Goal: Complete application form

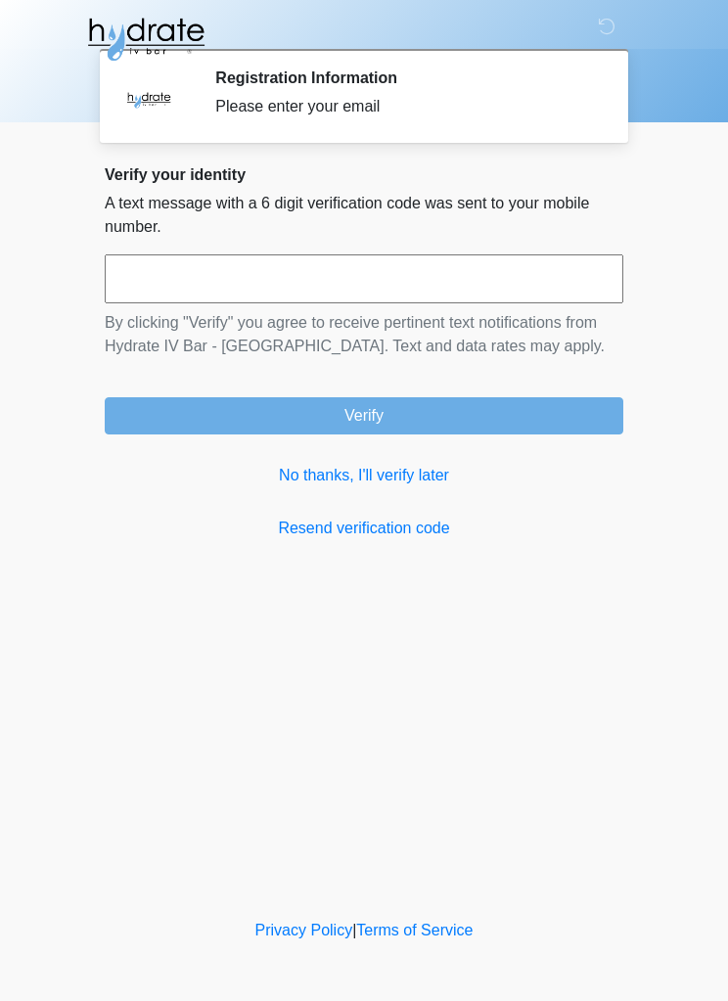
click at [356, 469] on link "No thanks, I'll verify later" at bounding box center [364, 475] width 519 height 23
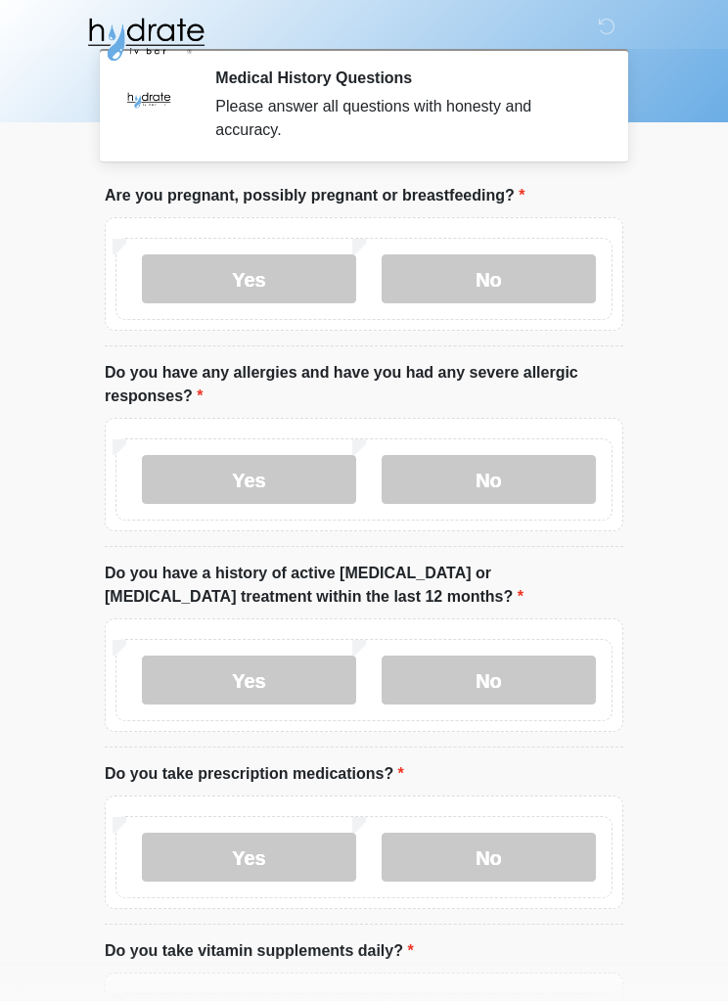
click at [539, 255] on label "No" at bounding box center [489, 279] width 214 height 49
click at [526, 478] on label "No" at bounding box center [489, 479] width 214 height 49
click at [511, 675] on label "No" at bounding box center [489, 680] width 214 height 49
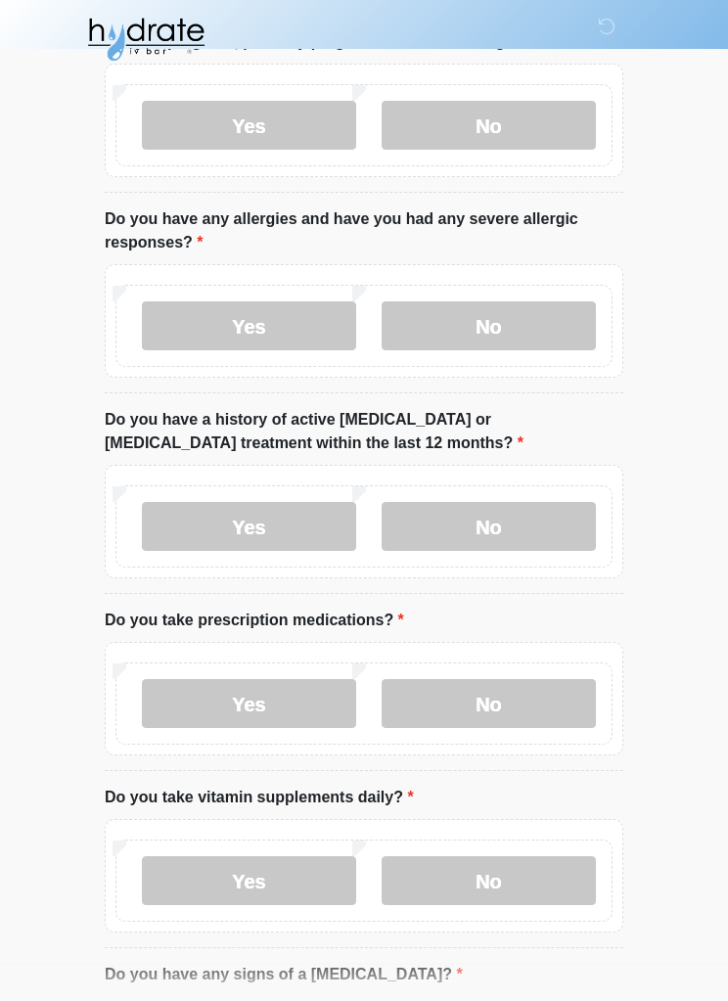
scroll to position [169, 0]
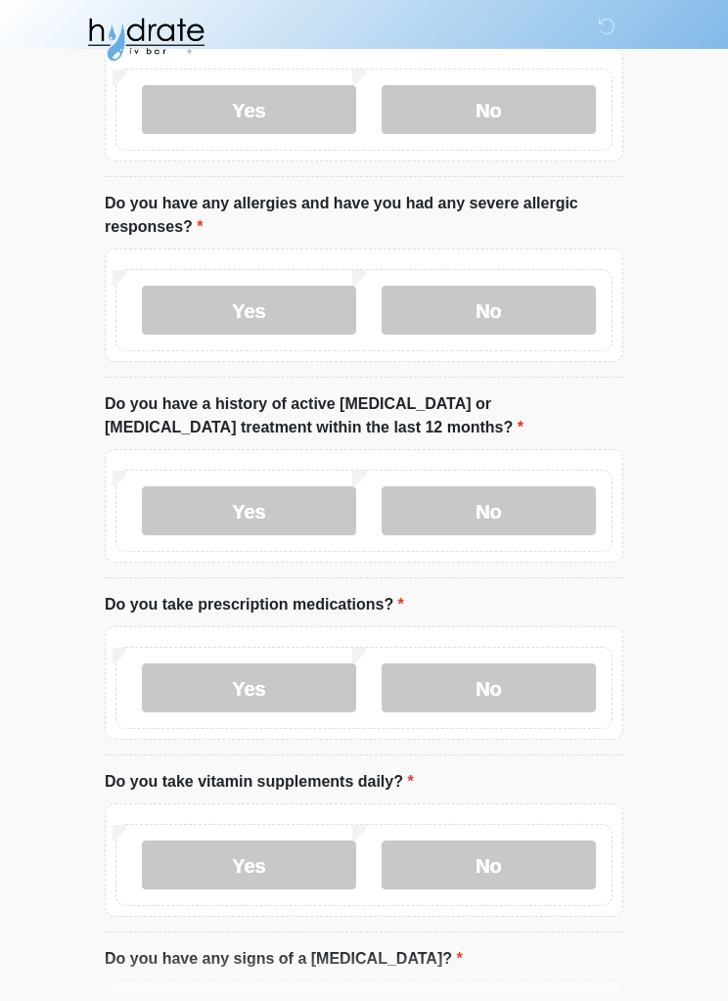
click at [541, 676] on label "No" at bounding box center [489, 688] width 214 height 49
click at [514, 868] on label "No" at bounding box center [489, 865] width 214 height 49
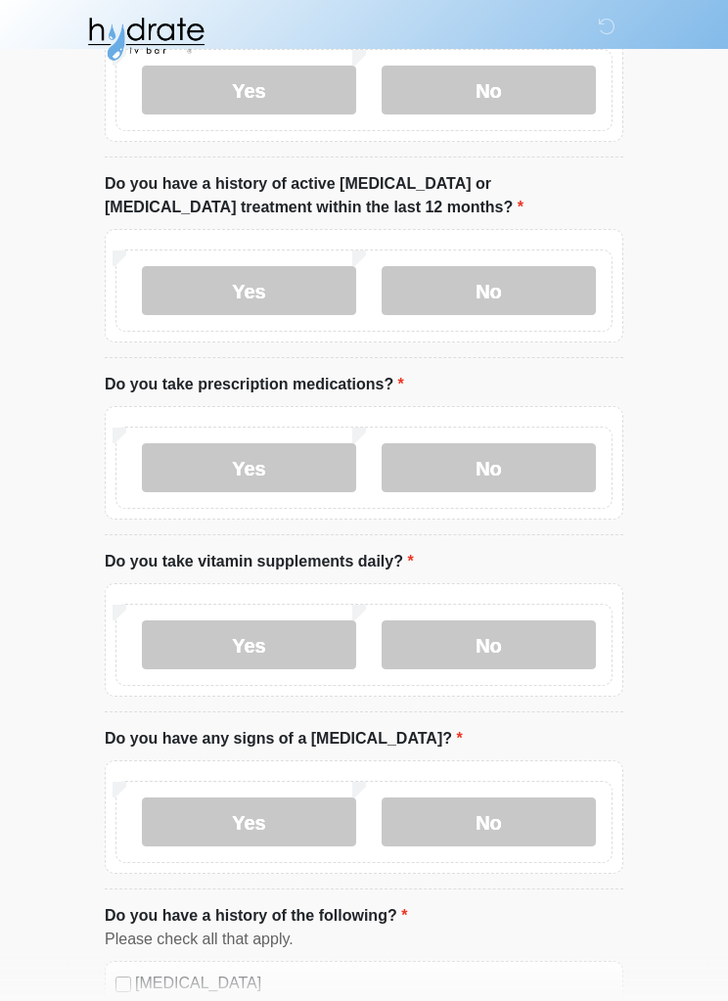
scroll to position [392, 0]
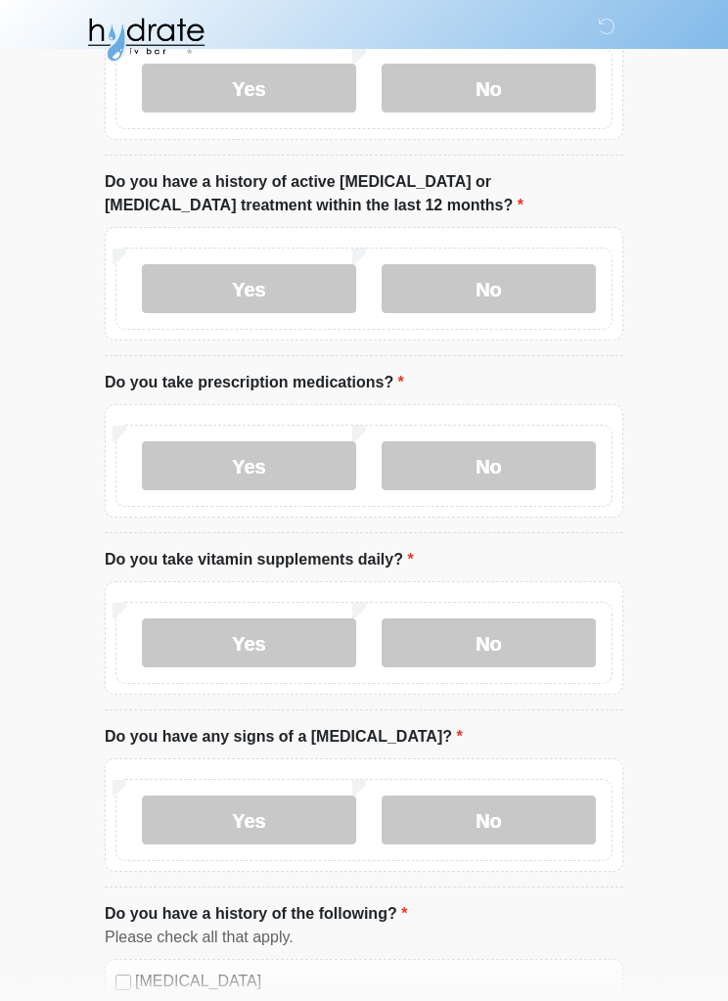
click at [532, 811] on label "No" at bounding box center [489, 820] width 214 height 49
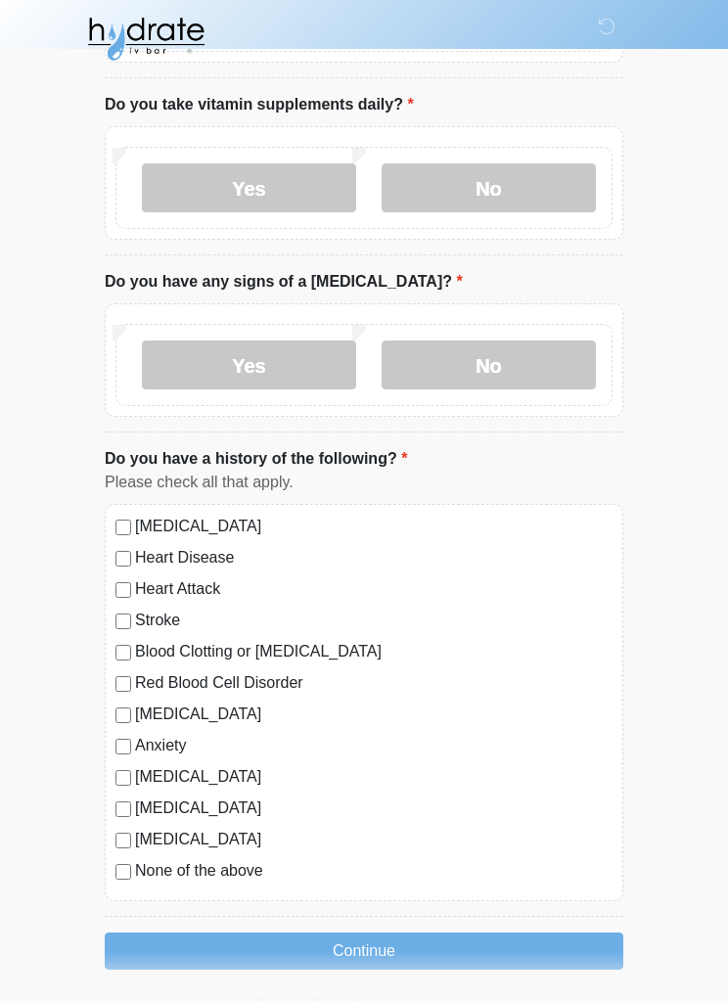
scroll to position [854, 0]
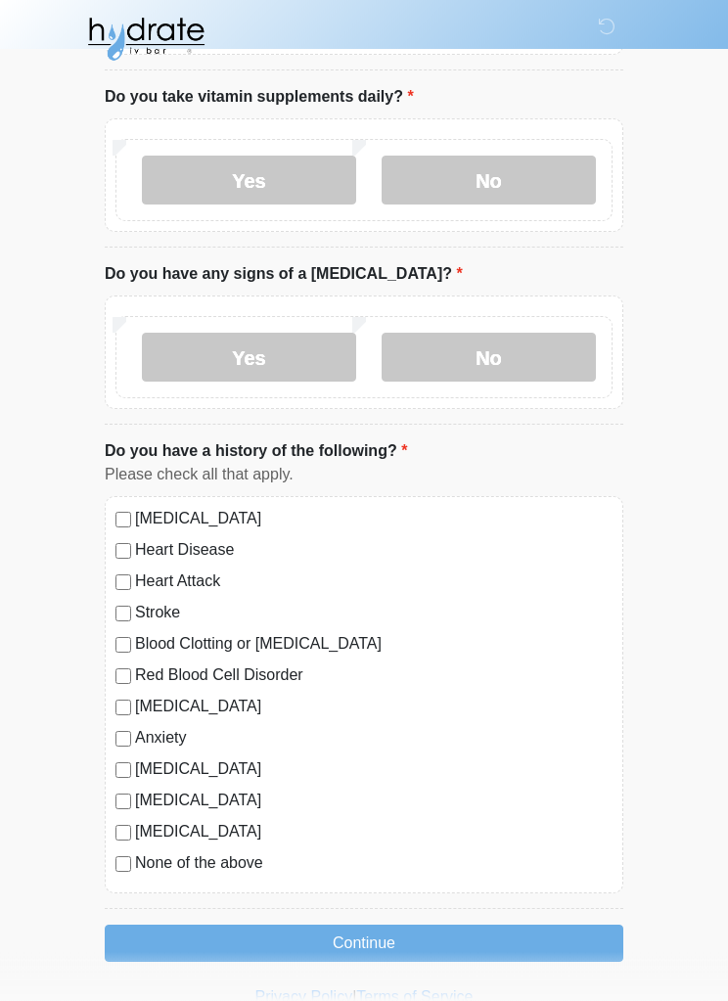
click at [135, 854] on label "None of the above" at bounding box center [374, 864] width 478 height 23
click at [475, 951] on button "Continue" at bounding box center [364, 944] width 519 height 37
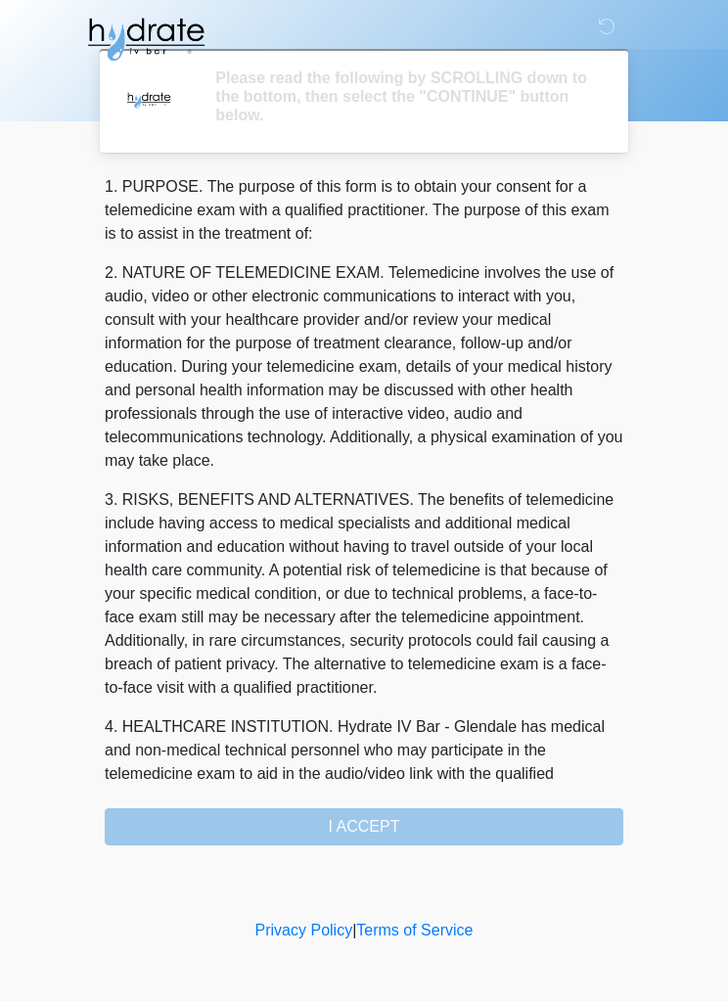
scroll to position [0, 0]
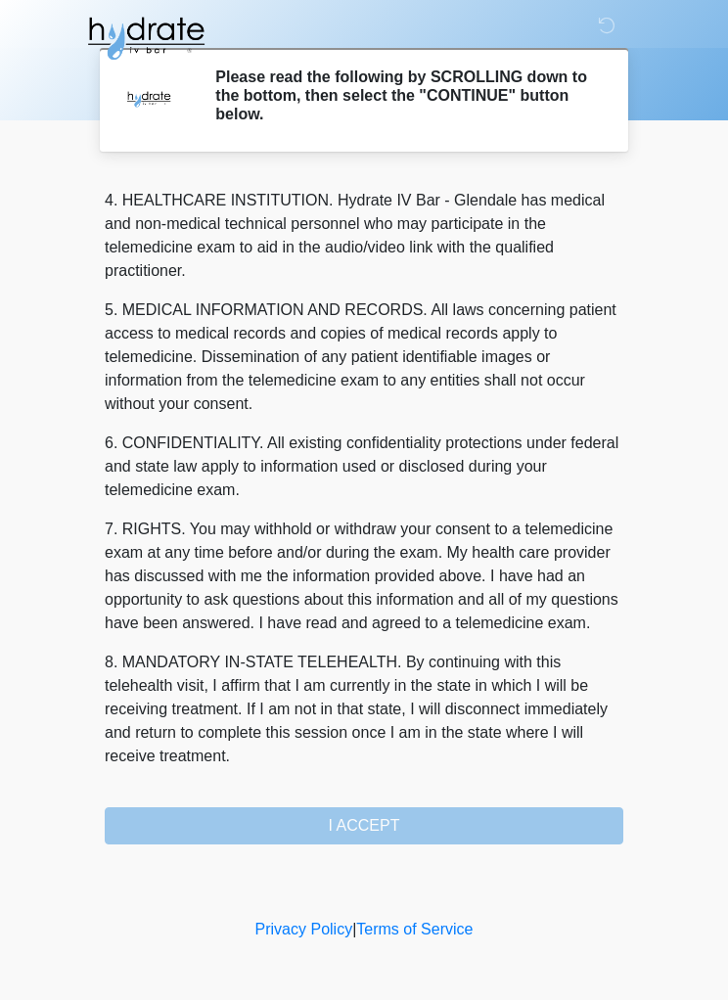
click at [434, 818] on div "1. PURPOSE. The purpose of this form is to obtain your consent for a telemedici…" at bounding box center [364, 510] width 519 height 671
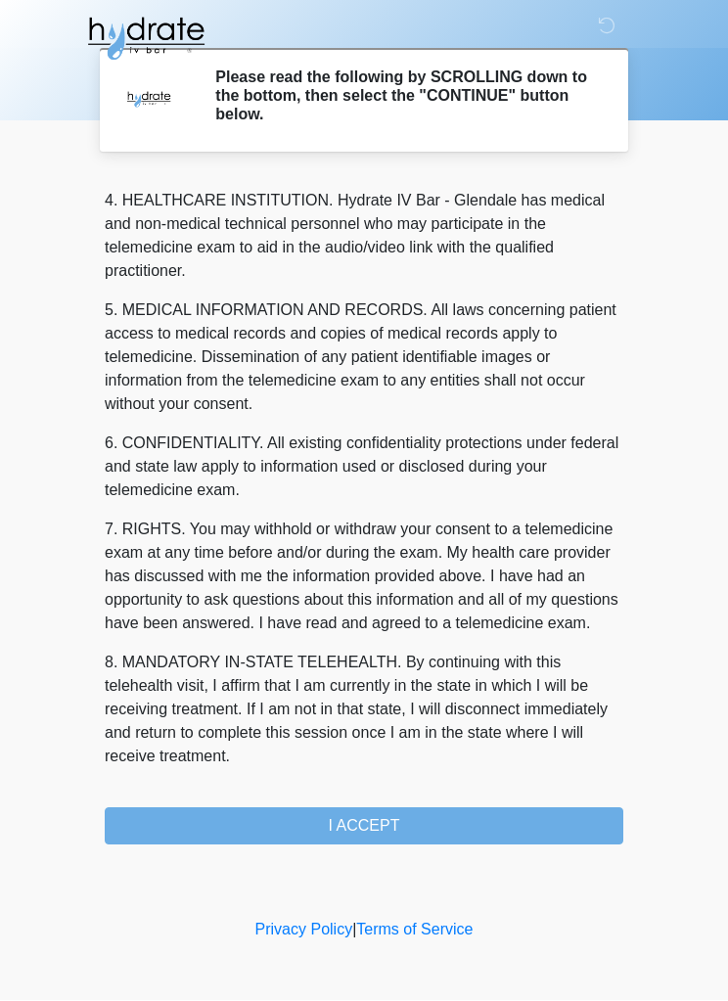
scroll to position [573, 0]
click at [439, 826] on button "I ACCEPT" at bounding box center [364, 827] width 519 height 37
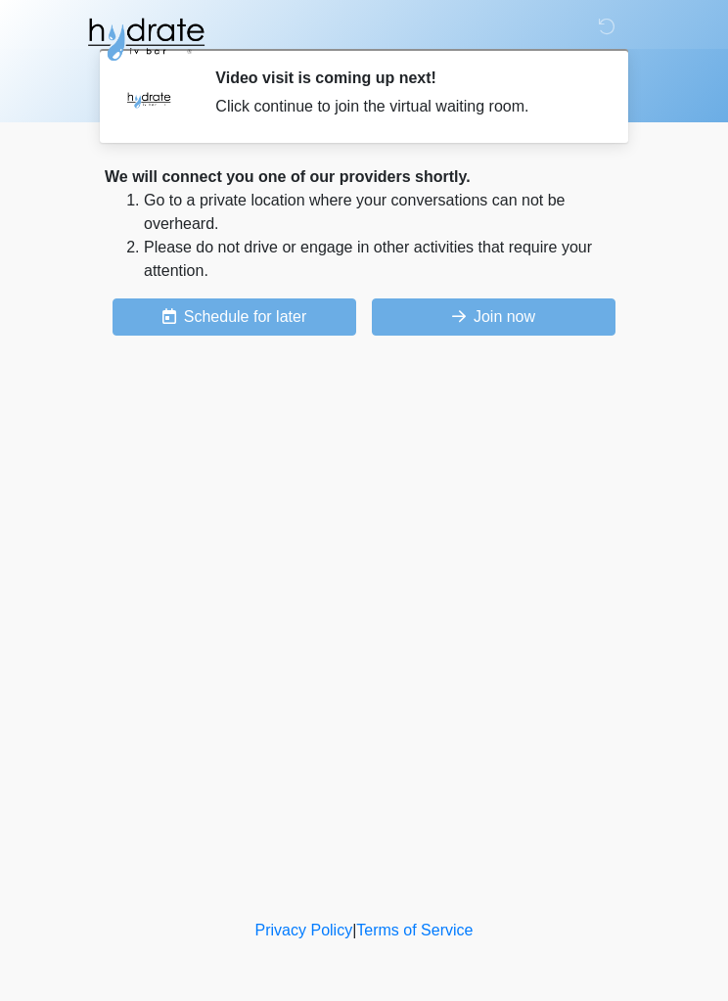
click at [548, 308] on button "Join now" at bounding box center [494, 317] width 244 height 37
